Goal: Task Accomplishment & Management: Manage account settings

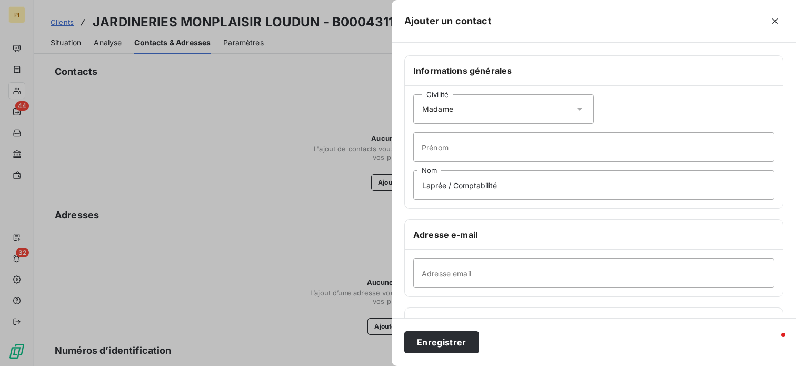
click at [467, 275] on input "Adresse email" at bounding box center [593, 272] width 361 height 29
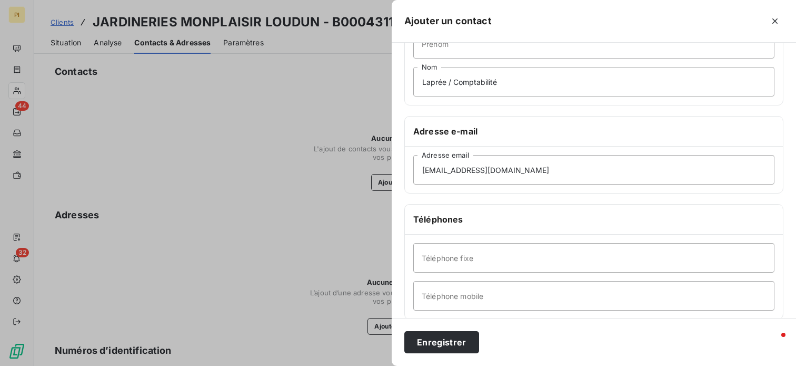
scroll to position [105, 0]
type input "[EMAIL_ADDRESS][DOMAIN_NAME]"
click at [503, 265] on input "Téléphone fixe" at bounding box center [593, 255] width 361 height 29
type input "0516456083"
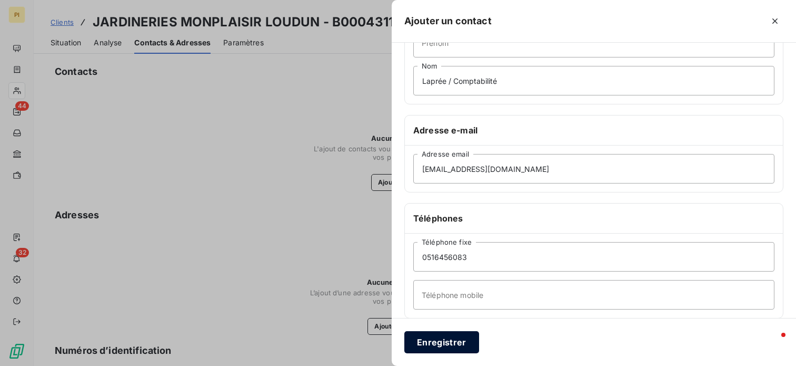
click at [450, 344] on button "Enregistrer" at bounding box center [442, 342] width 75 height 22
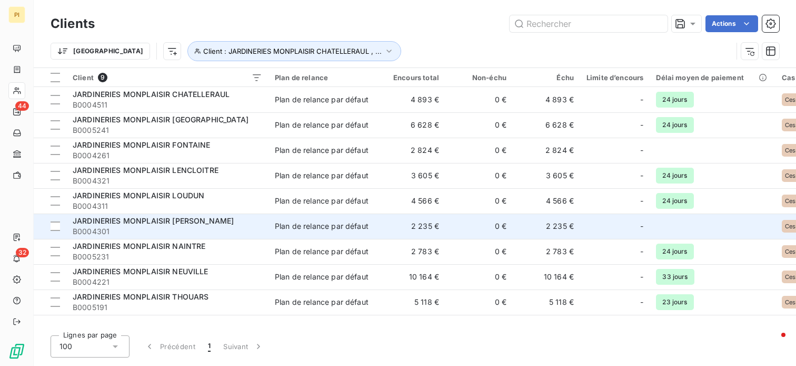
click at [205, 224] on span "JARDINERIES MONPLAISIR [PERSON_NAME]" at bounding box center [153, 220] width 161 height 9
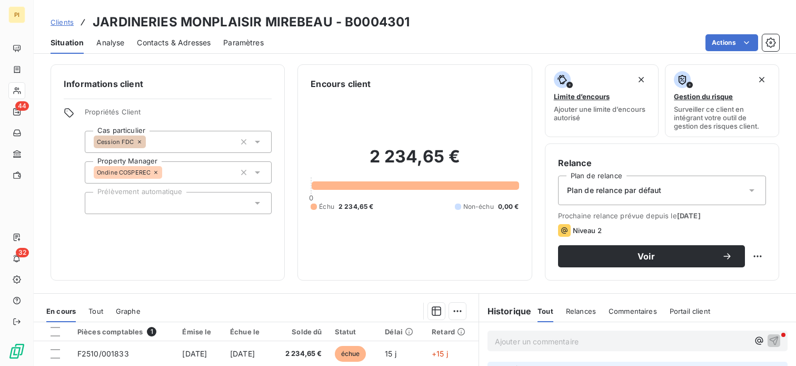
click at [178, 43] on span "Contacts & Adresses" at bounding box center [174, 42] width 74 height 11
